Goal: Transaction & Acquisition: Purchase product/service

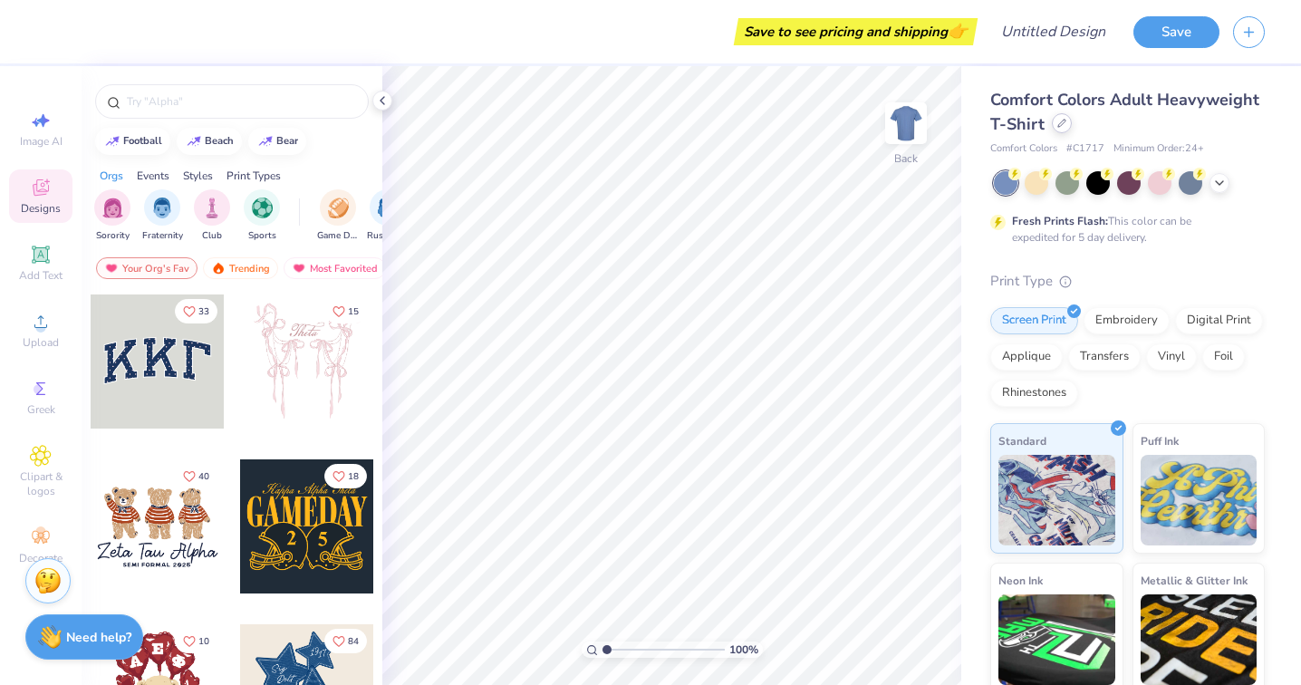
click at [1061, 121] on icon at bounding box center [1061, 123] width 9 height 9
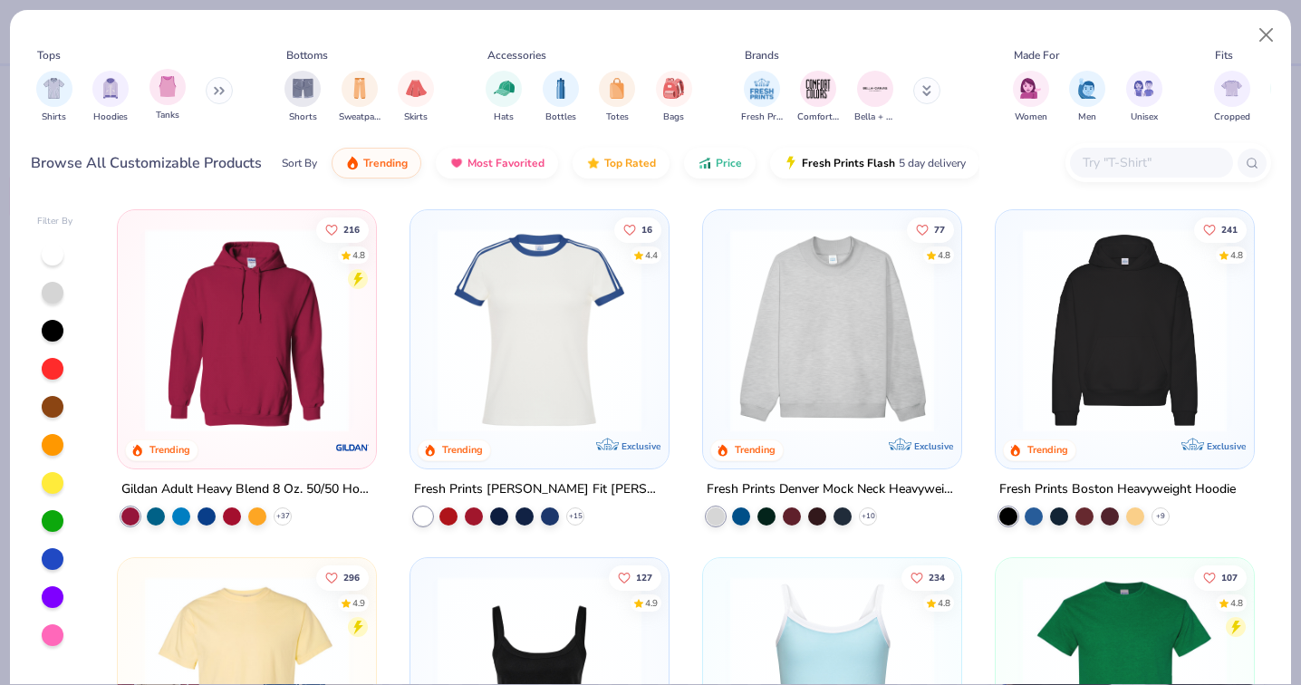
click at [150, 101] on div "Tanks" at bounding box center [167, 95] width 36 height 53
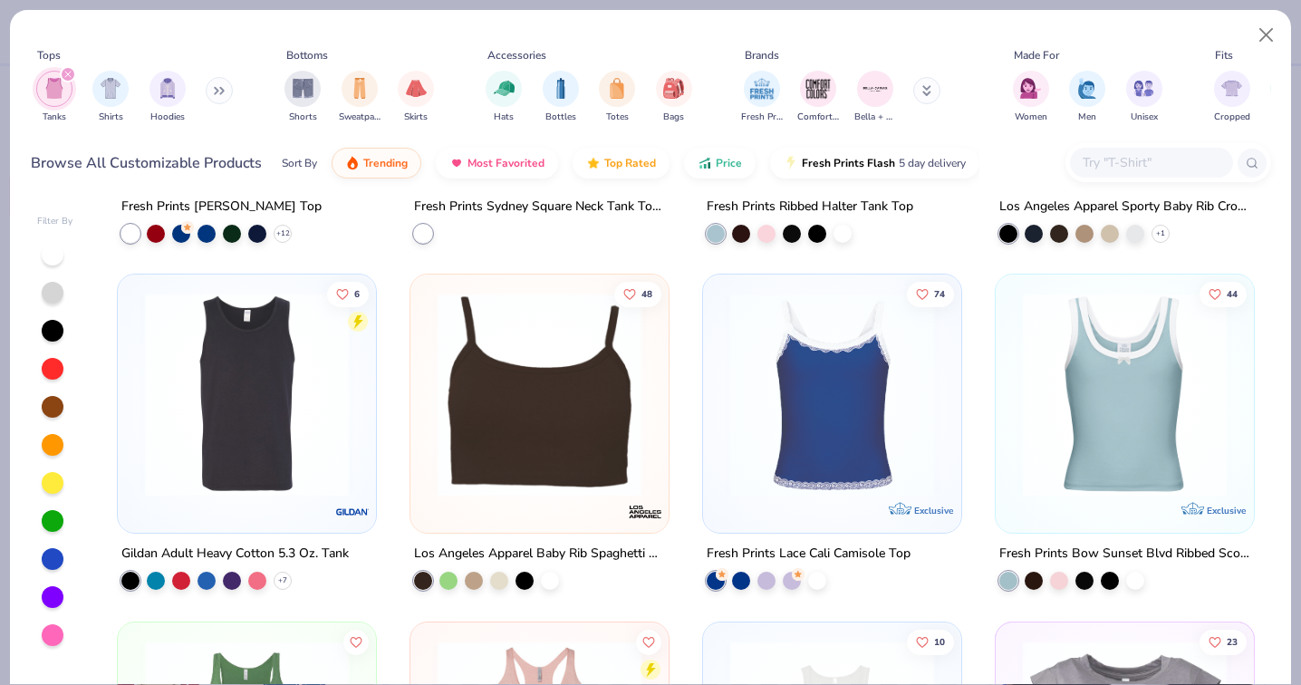
scroll to position [970, 0]
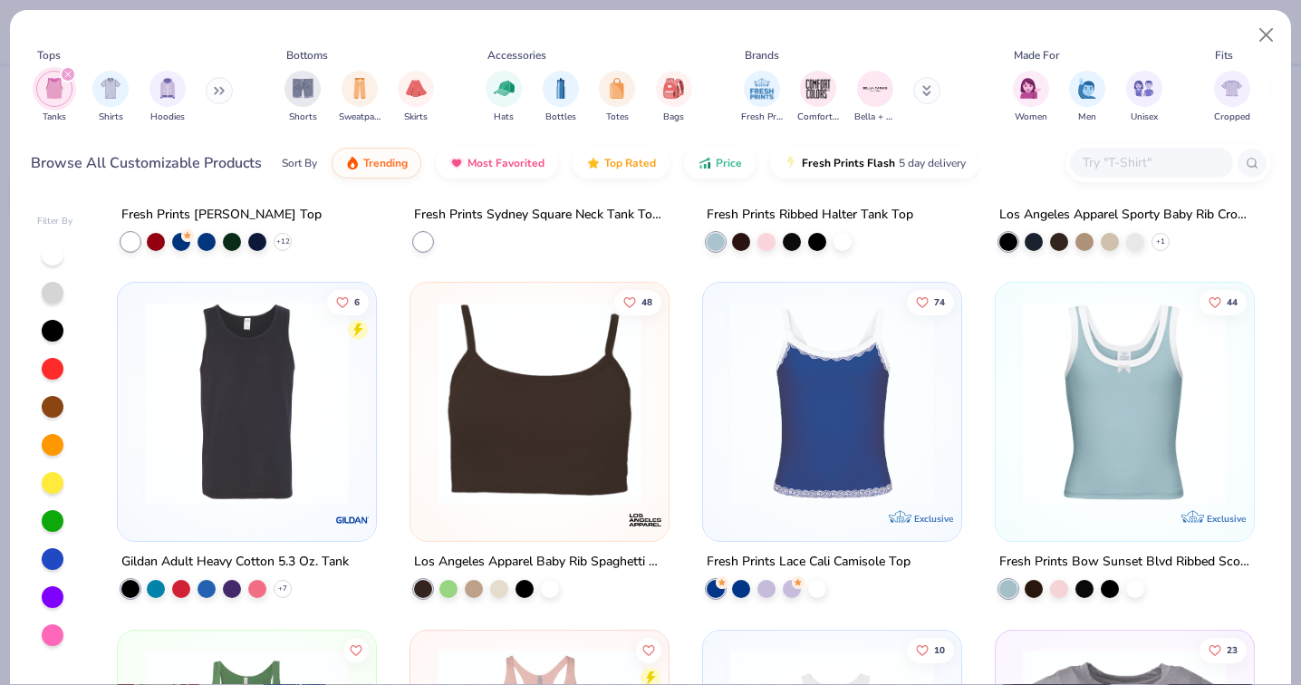
click at [757, 374] on img at bounding box center [832, 403] width 222 height 204
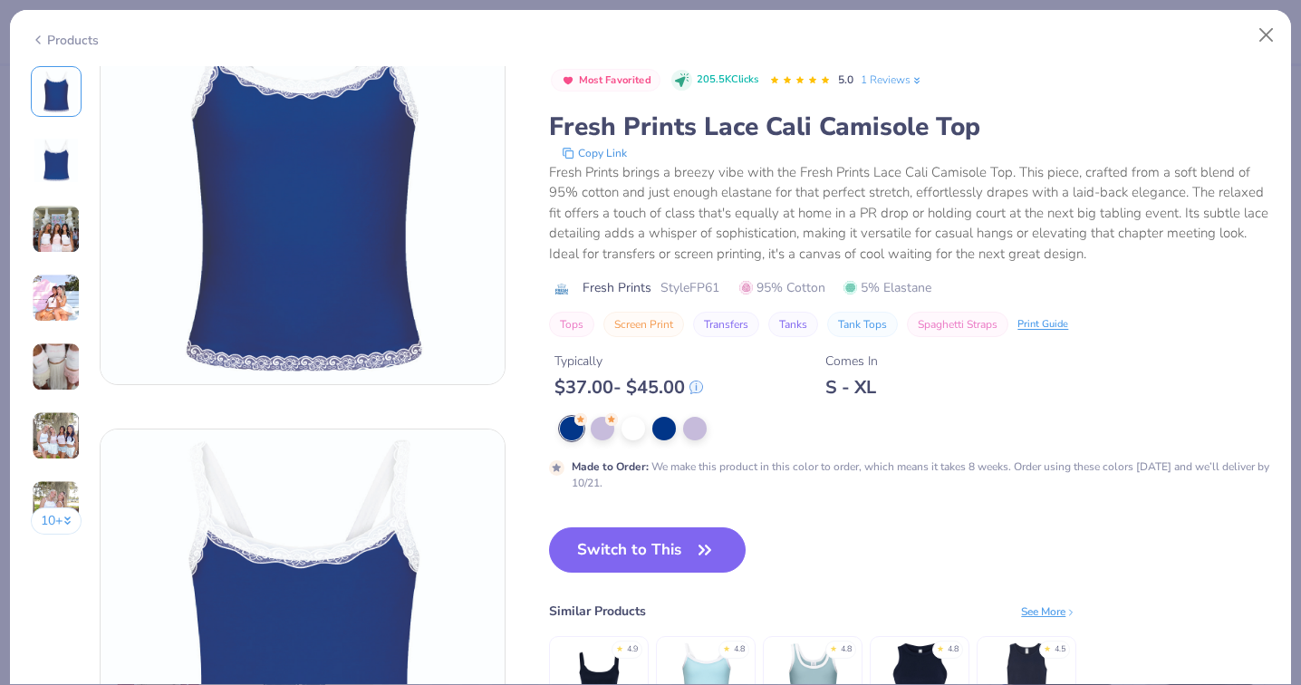
scroll to position [90, 0]
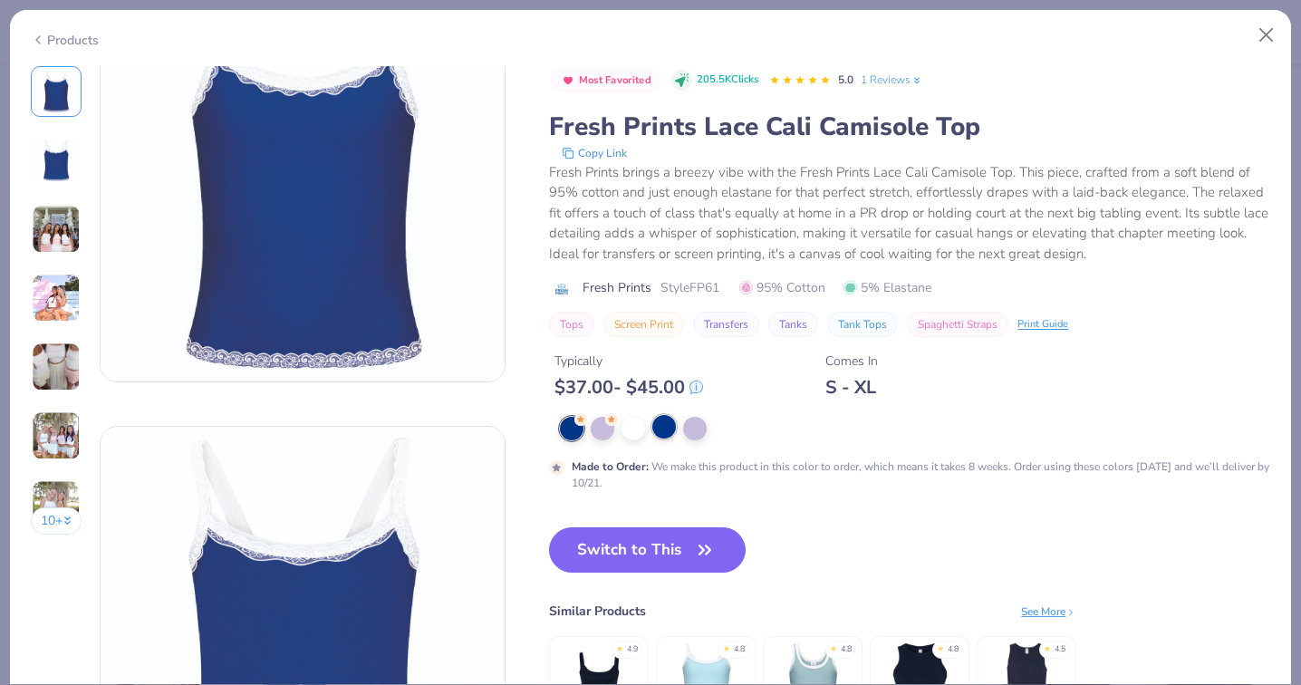
click at [668, 431] on div at bounding box center [664, 427] width 24 height 24
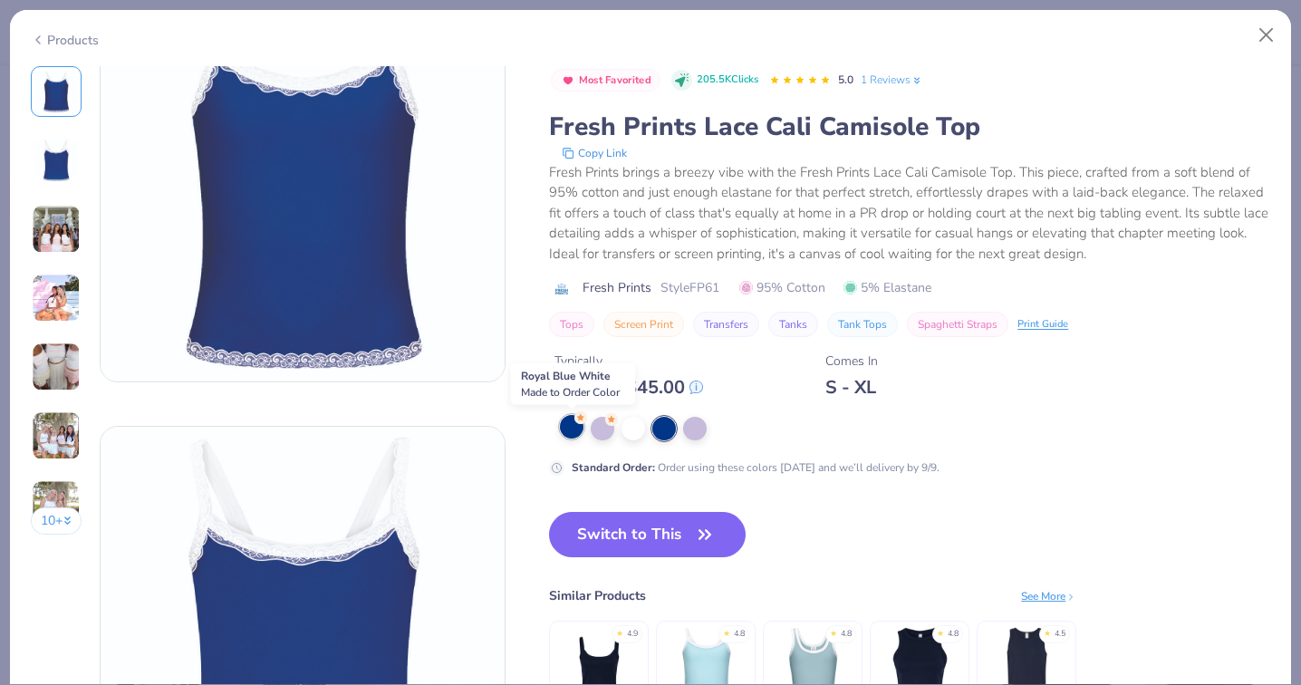
click at [567, 428] on div at bounding box center [572, 427] width 24 height 24
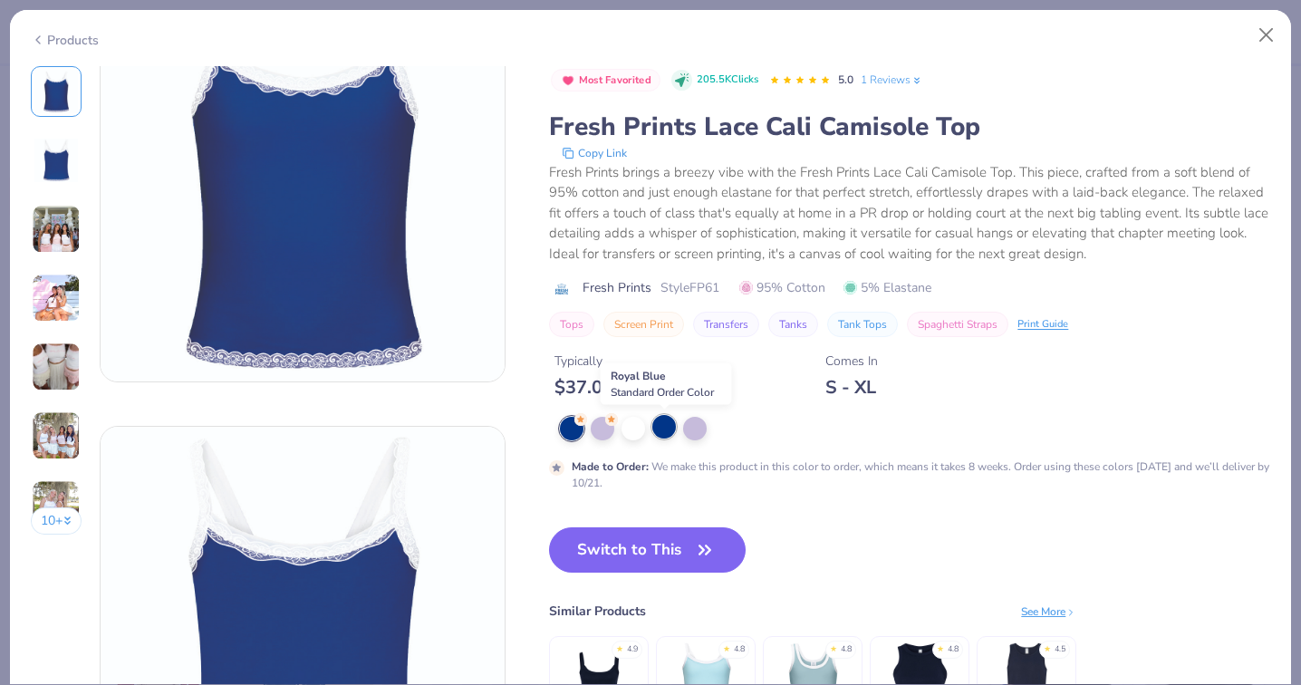
click at [664, 431] on div at bounding box center [664, 427] width 24 height 24
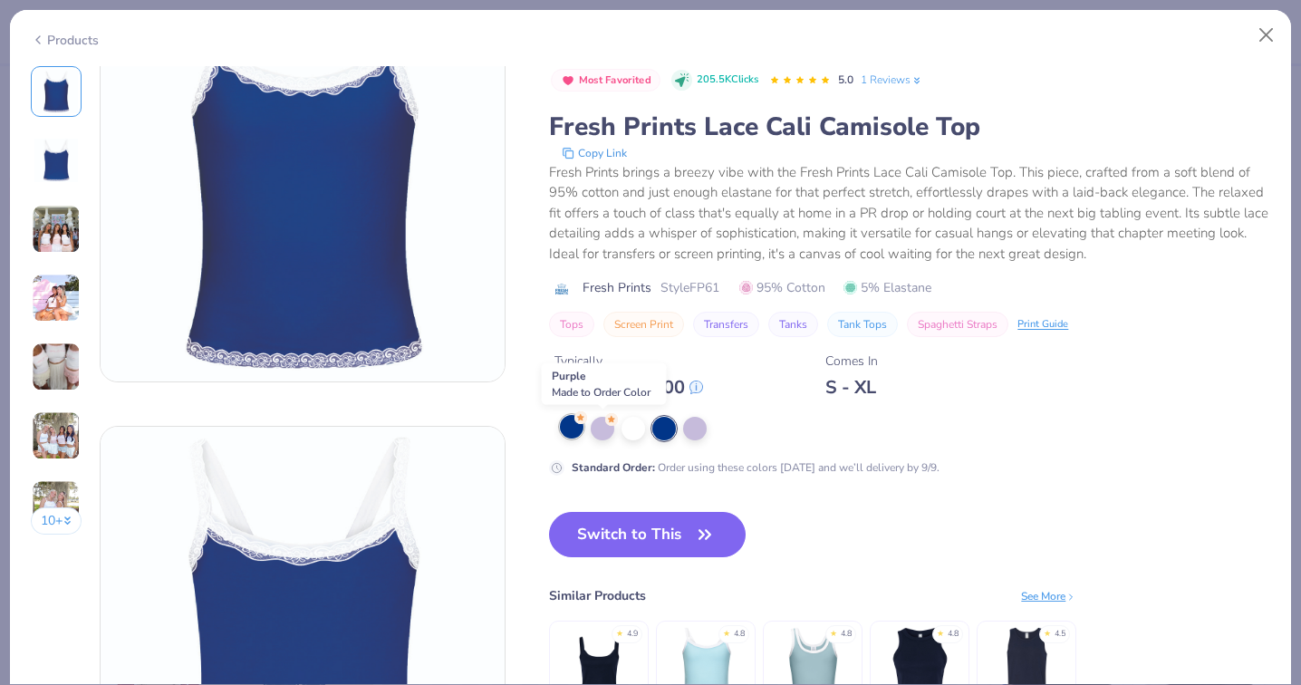
click at [583, 429] on div at bounding box center [572, 427] width 24 height 24
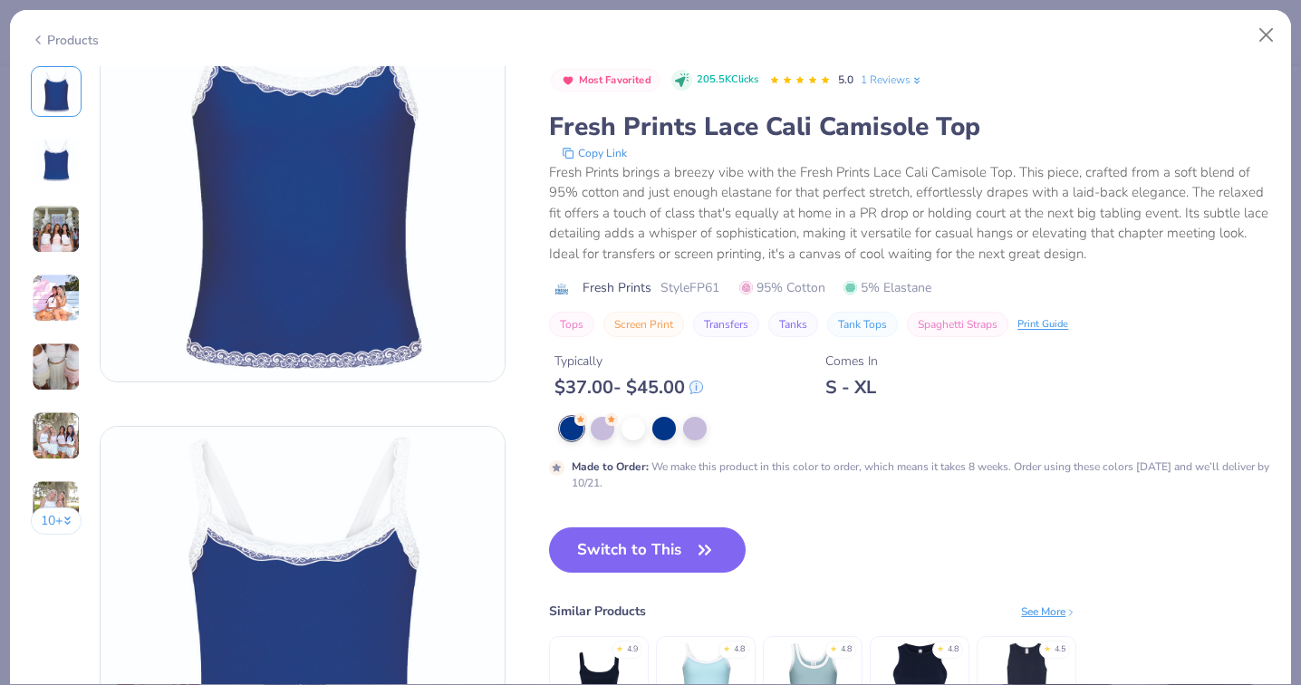
click at [50, 240] on img at bounding box center [56, 229] width 49 height 49
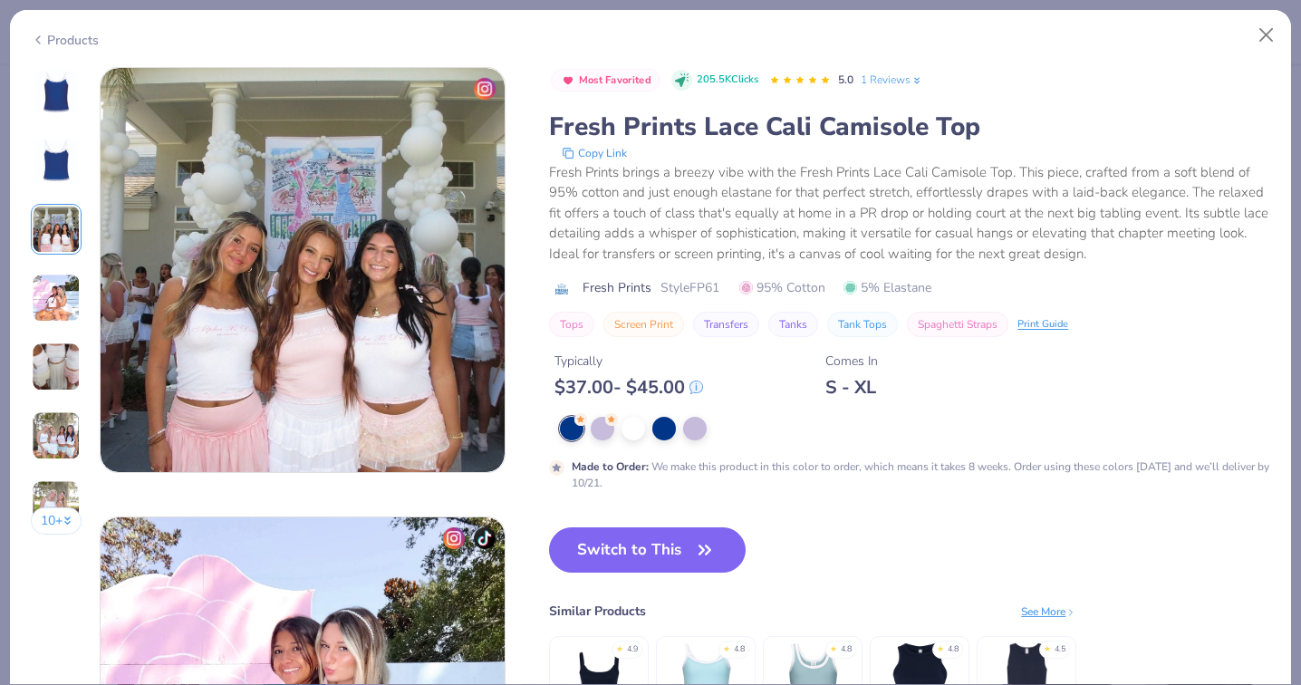
scroll to position [898, 0]
click at [62, 298] on img at bounding box center [56, 298] width 49 height 49
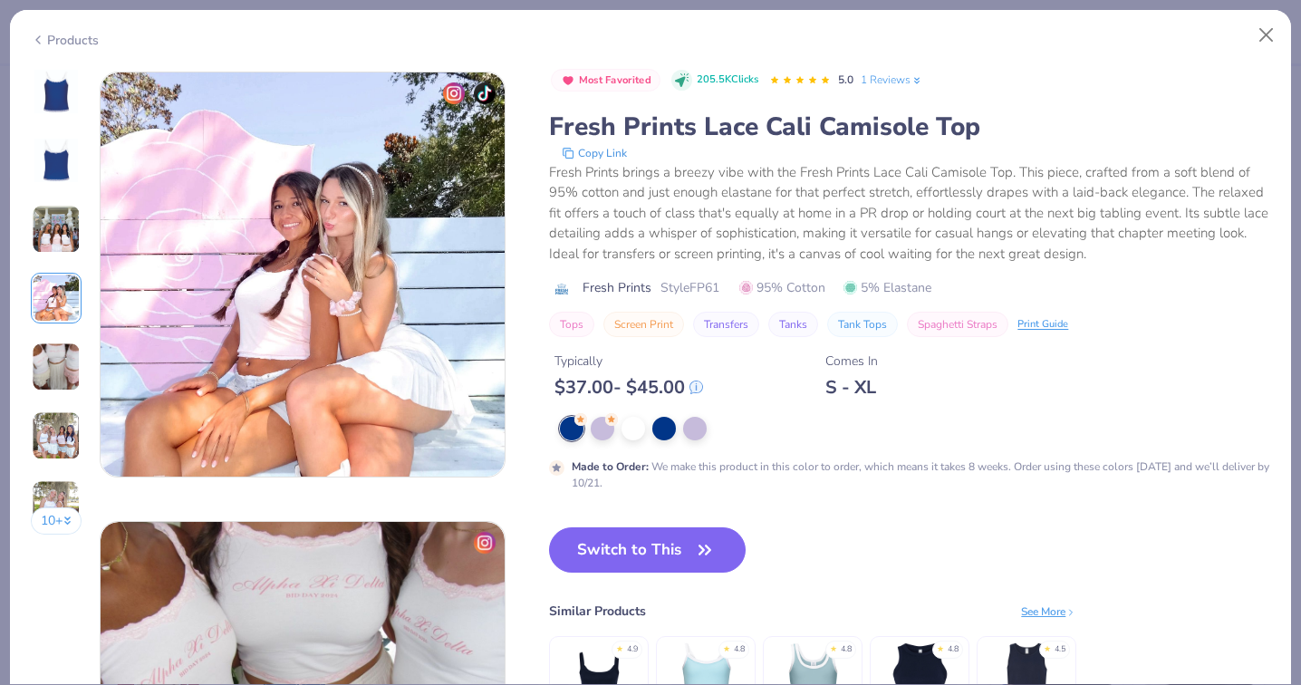
scroll to position [1348, 0]
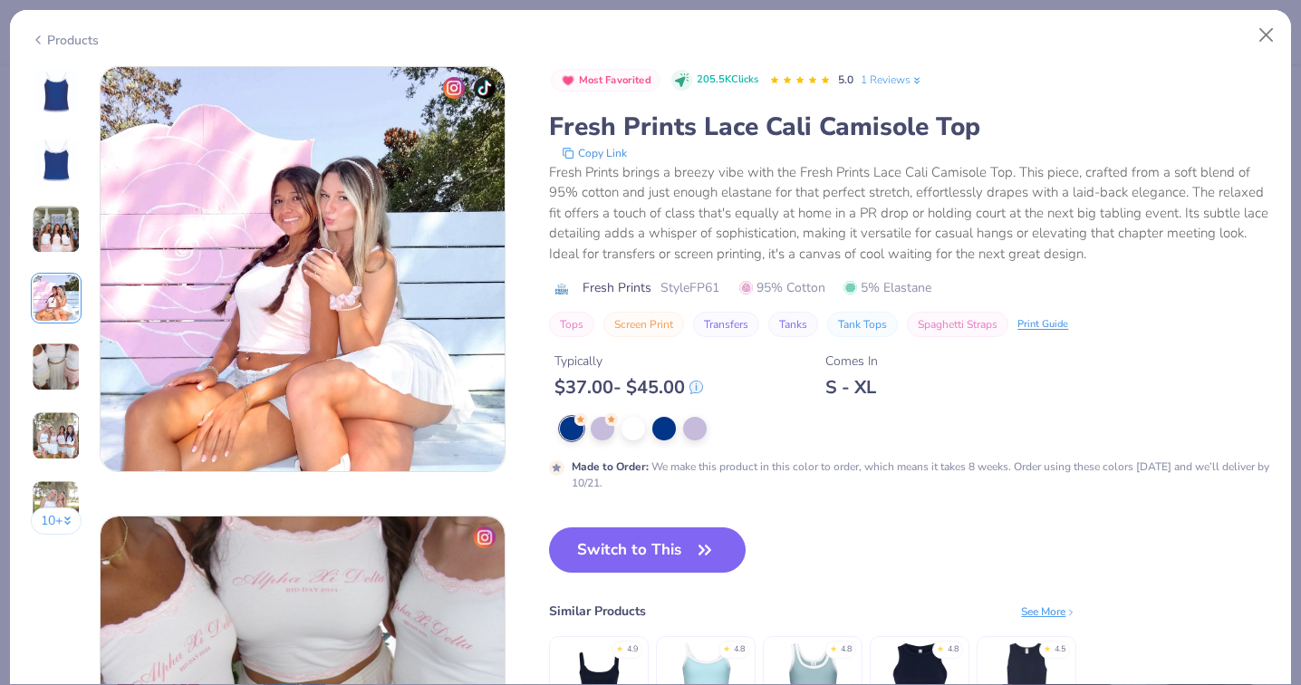
click at [55, 360] on img at bounding box center [56, 366] width 49 height 49
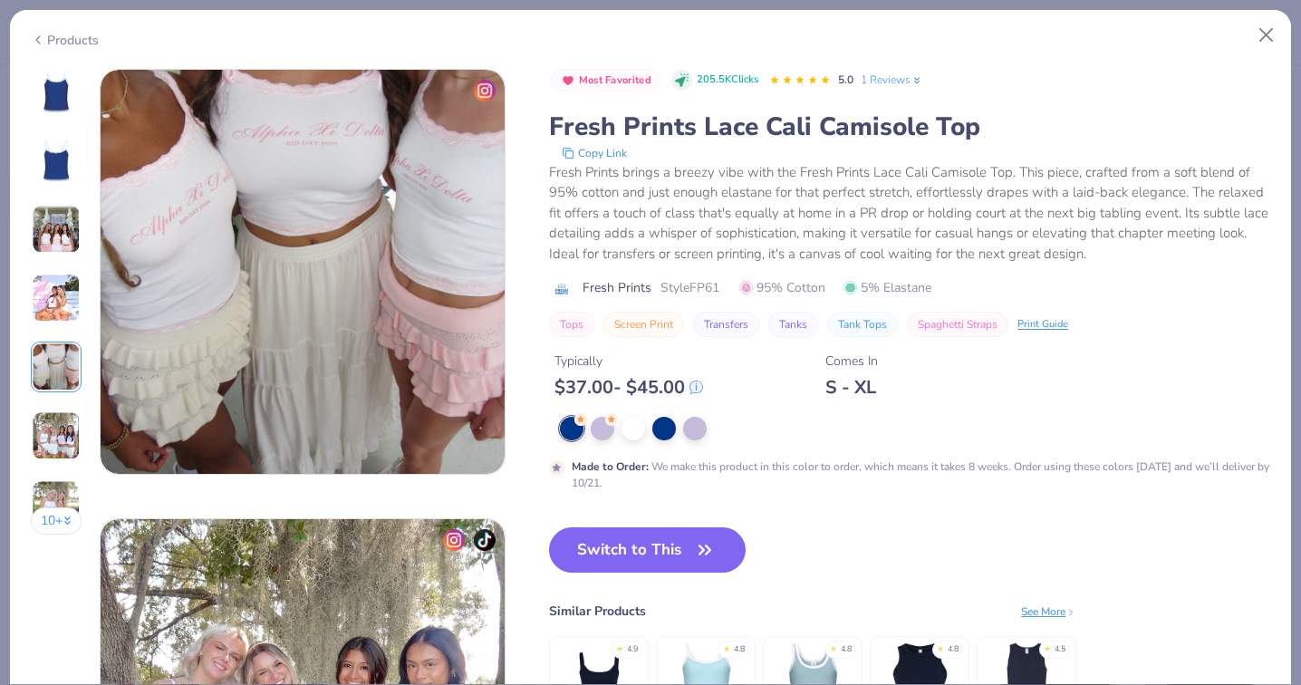
scroll to position [1797, 0]
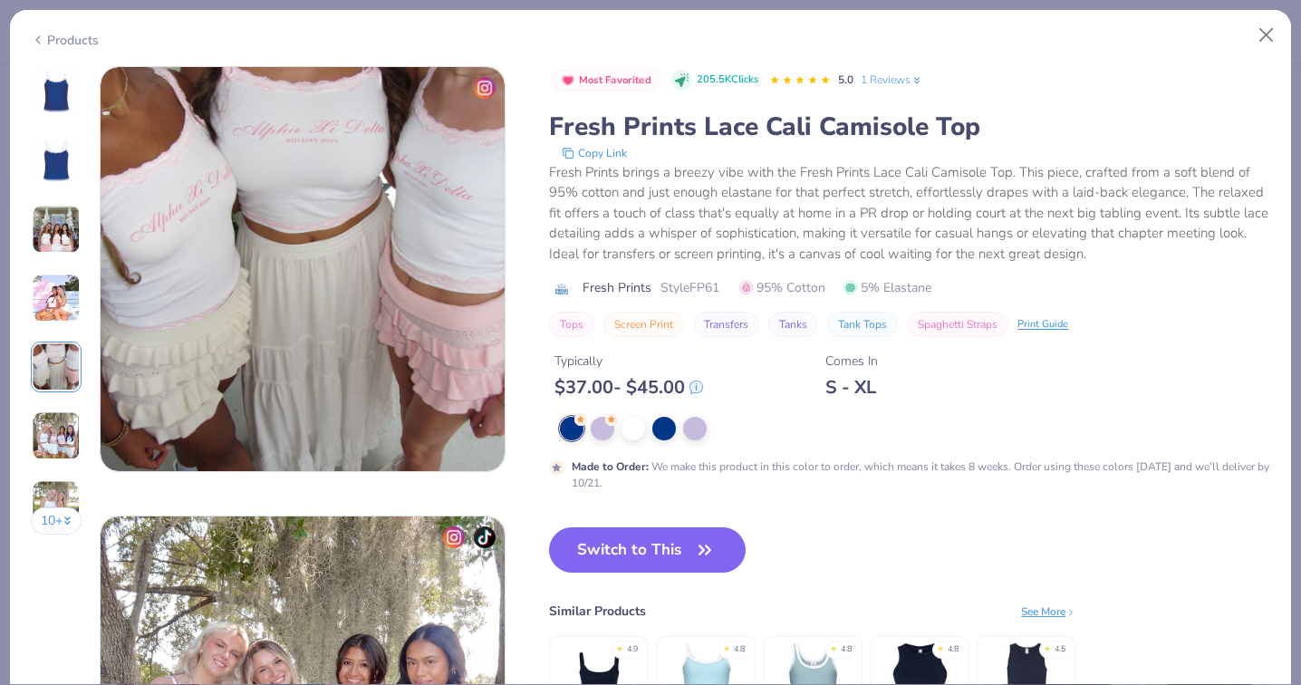
click at [57, 408] on div "10 +" at bounding box center [57, 307] width 52 height 482
click at [57, 436] on img at bounding box center [56, 435] width 49 height 49
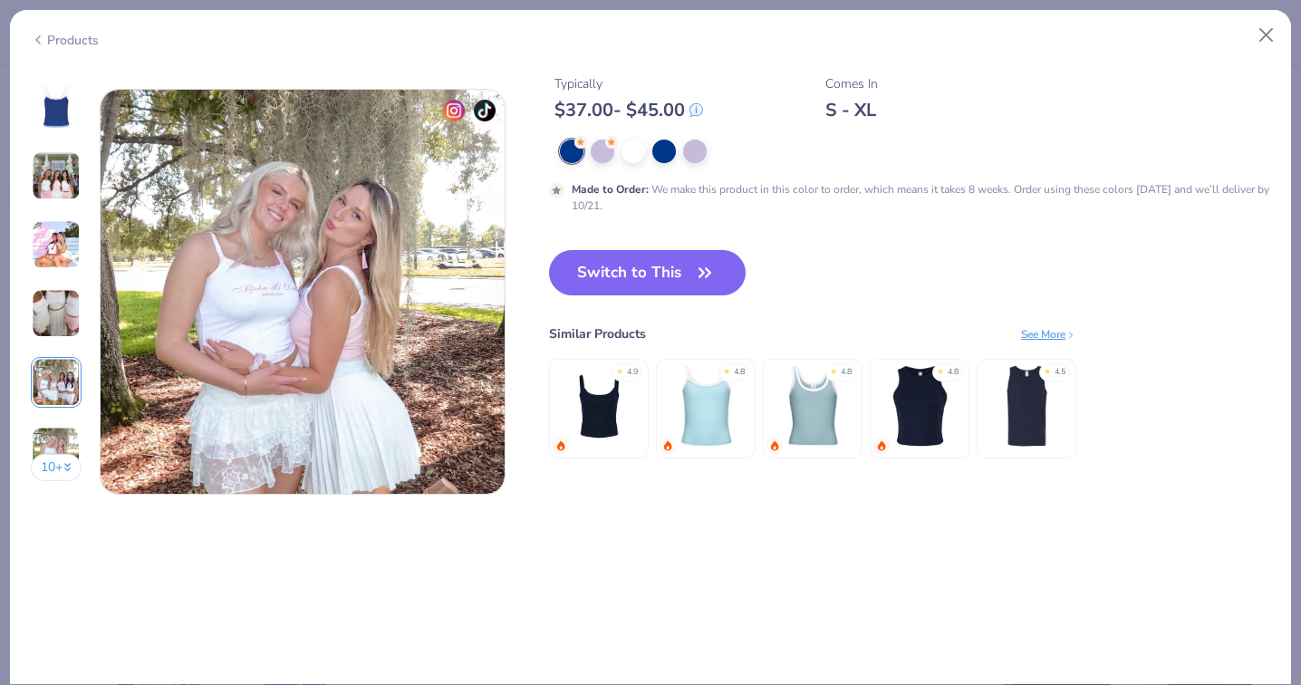
scroll to position [2664, 0]
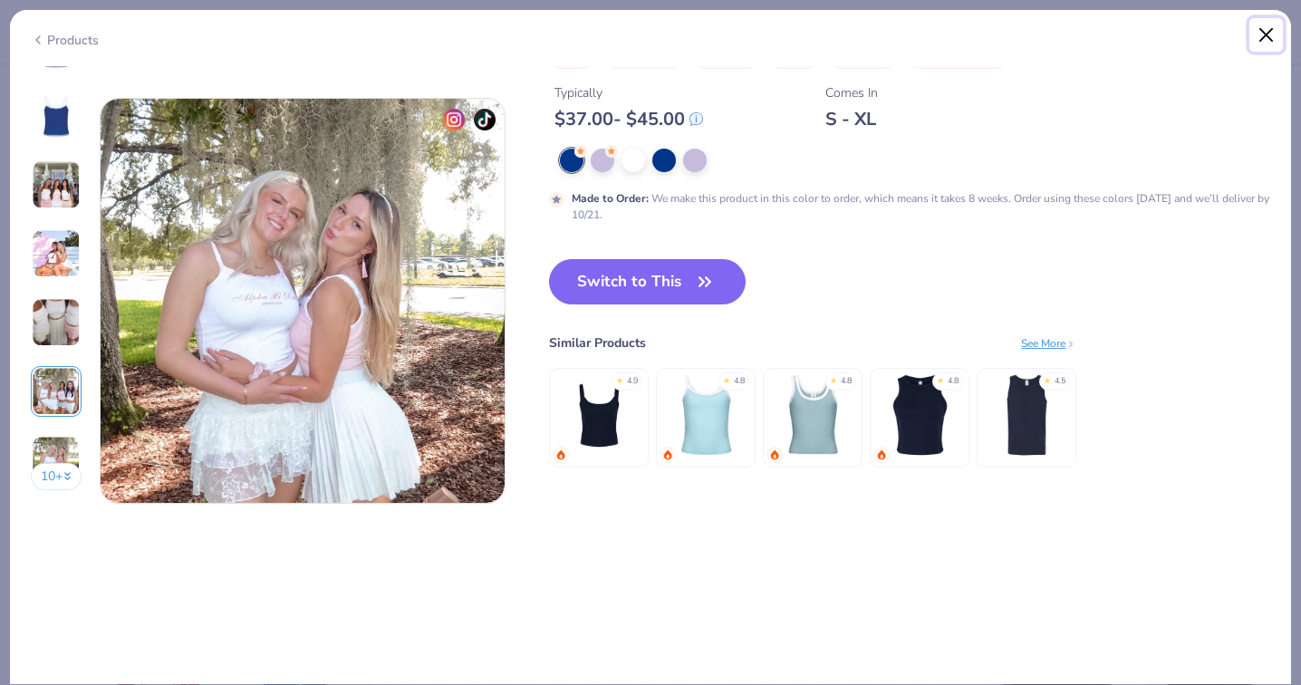
click at [1273, 36] on button "Close" at bounding box center [1266, 35] width 34 height 34
